Goal: Task Accomplishment & Management: Use online tool/utility

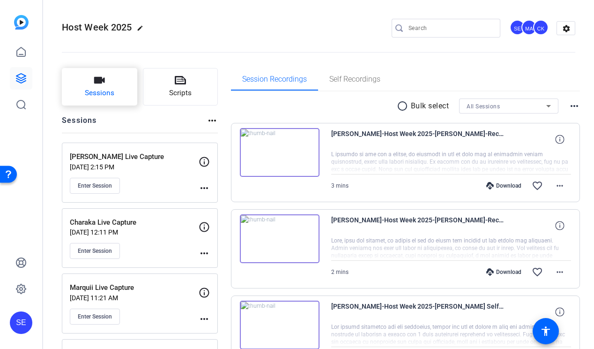
click at [119, 88] on button "Sessions" at bounding box center [99, 86] width 75 height 37
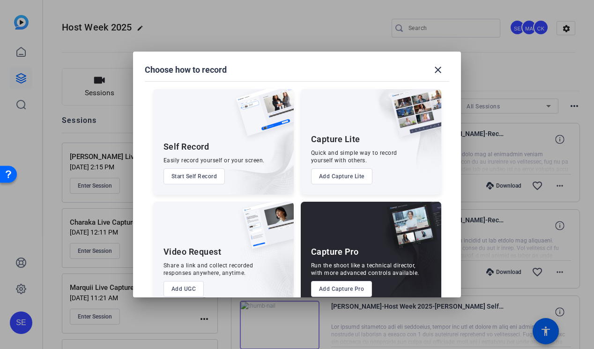
scroll to position [19, 0]
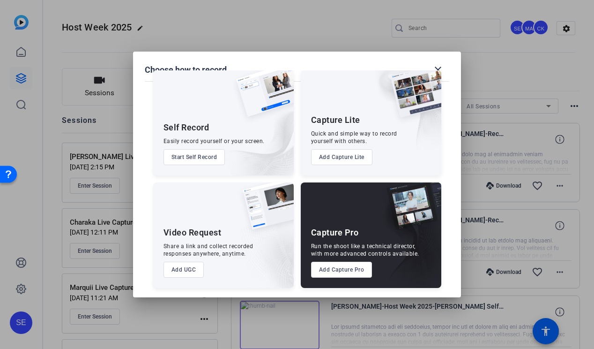
click at [188, 269] on button "Add UGC" at bounding box center [184, 270] width 41 height 16
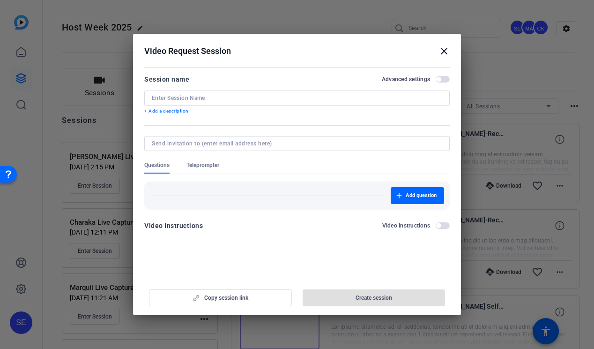
click at [251, 101] on input at bounding box center [297, 97] width 291 height 7
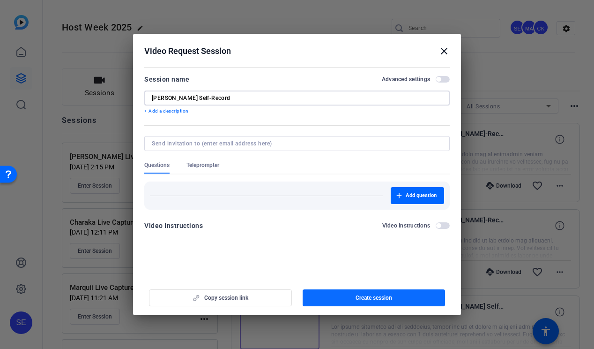
type input "[PERSON_NAME] Self-Record"
click at [354, 298] on span "button" at bounding box center [374, 297] width 143 height 22
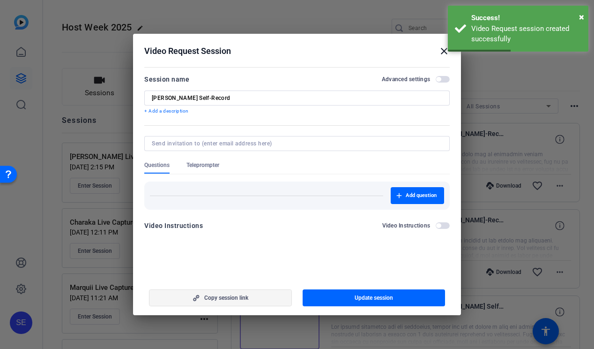
click at [284, 296] on span "button" at bounding box center [221, 297] width 142 height 22
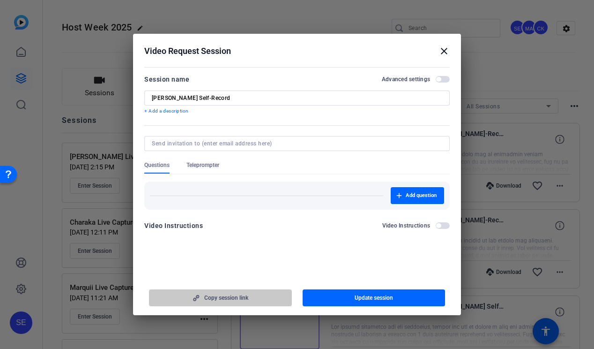
click at [208, 296] on span "Copy session link" at bounding box center [226, 297] width 44 height 7
